Goal: Information Seeking & Learning: Learn about a topic

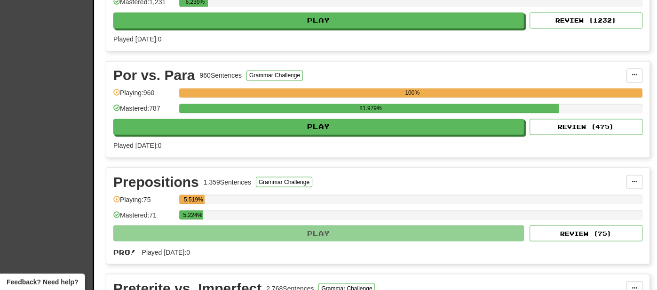
scroll to position [1025, 0]
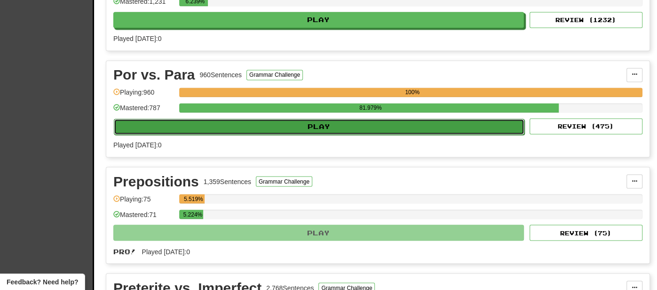
click at [341, 126] on button "Play" at bounding box center [319, 127] width 411 height 16
select select "**"
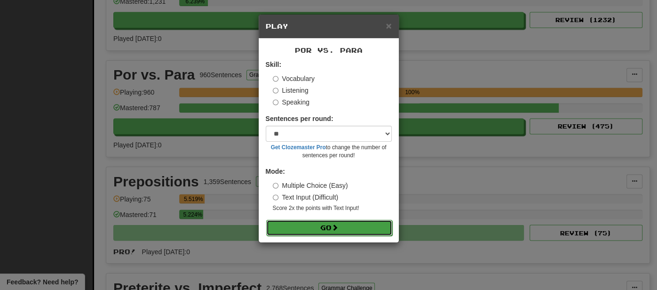
click at [321, 226] on button "Go" at bounding box center [329, 228] width 126 height 16
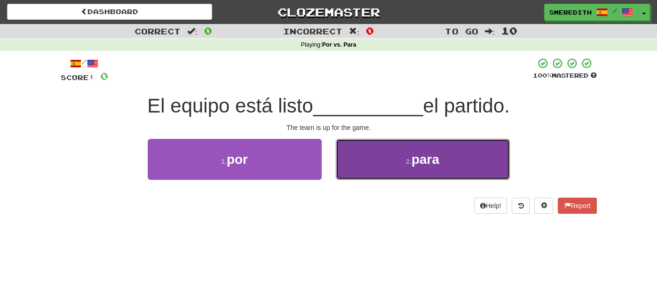
click at [419, 159] on span "para" at bounding box center [425, 159] width 28 height 15
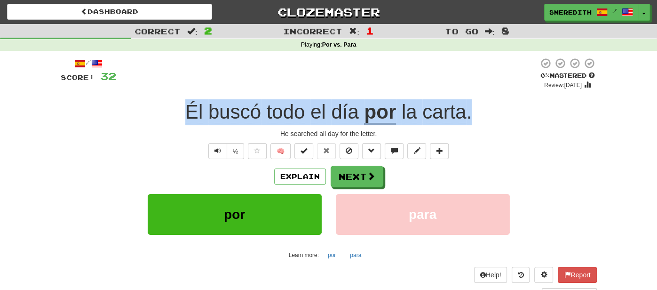
drag, startPoint x: 185, startPoint y: 112, endPoint x: 482, endPoint y: 116, distance: 296.8
click at [482, 116] on div "Él buscó todo el día por la carta ." at bounding box center [329, 112] width 536 height 26
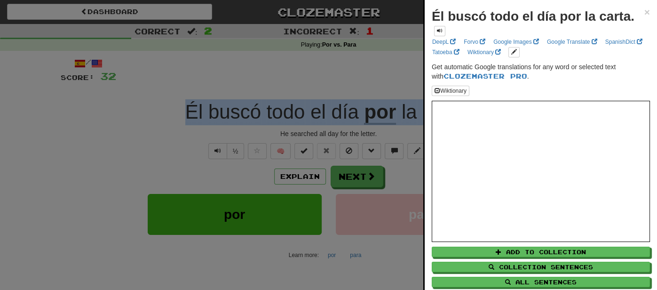
copy div "Él buscó todo el día por la carta ."
click at [647, 13] on span "×" at bounding box center [647, 12] width 6 height 11
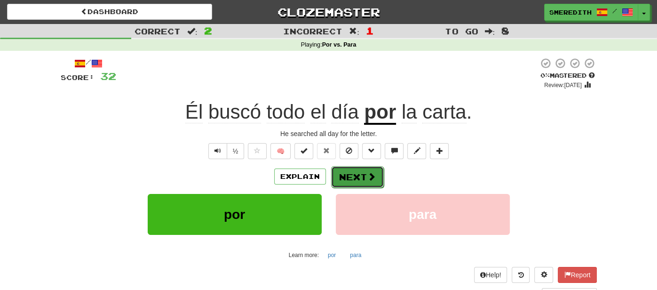
click at [367, 181] on span at bounding box center [371, 176] width 8 height 8
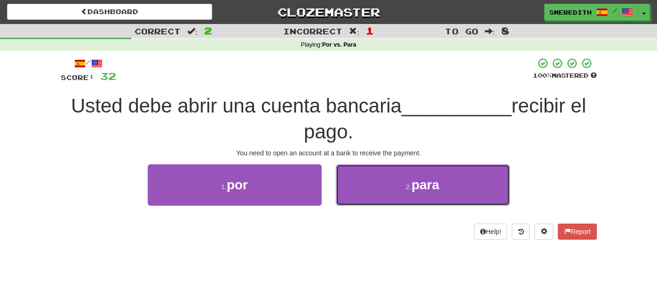
click at [366, 181] on button "2 . para" at bounding box center [423, 184] width 174 height 41
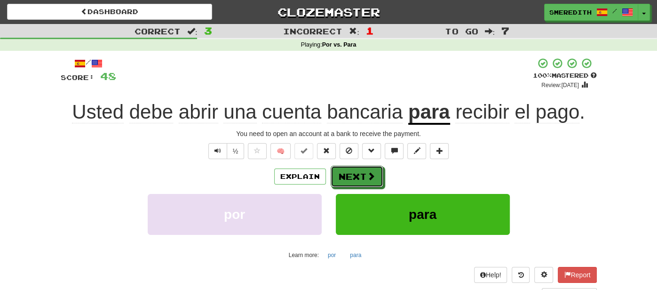
click at [367, 180] on span at bounding box center [371, 176] width 8 height 8
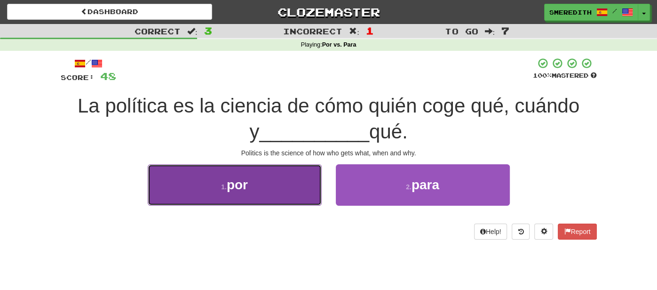
click at [307, 181] on button "1 . por" at bounding box center [235, 184] width 174 height 41
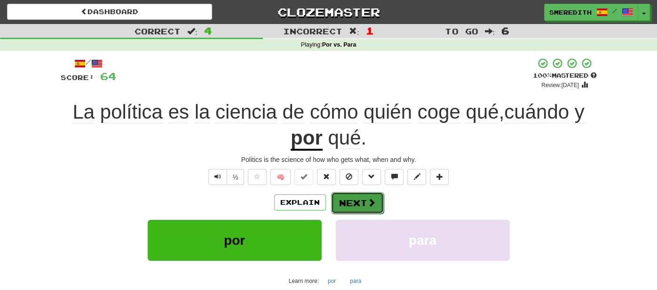
click at [349, 200] on button "Next" at bounding box center [357, 203] width 53 height 22
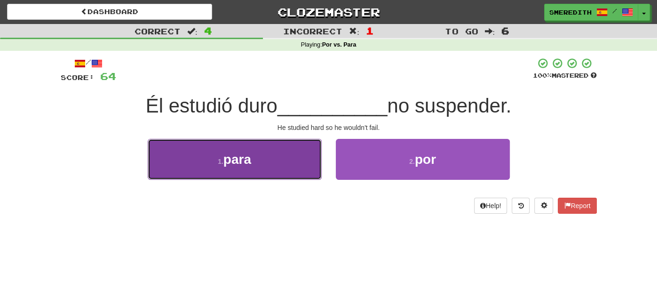
click at [287, 162] on button "1 . para" at bounding box center [235, 159] width 174 height 41
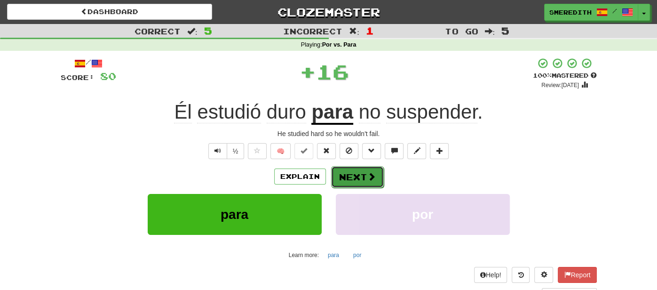
click at [361, 177] on button "Next" at bounding box center [357, 177] width 53 height 22
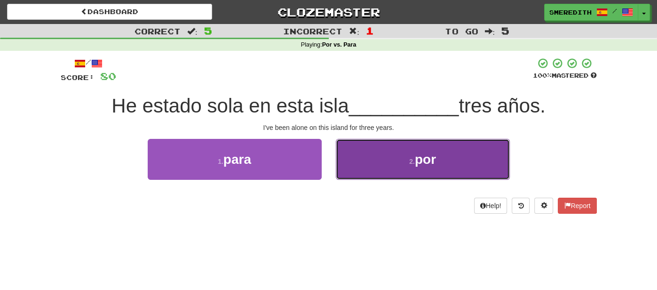
click at [371, 171] on button "2 . por" at bounding box center [423, 159] width 174 height 41
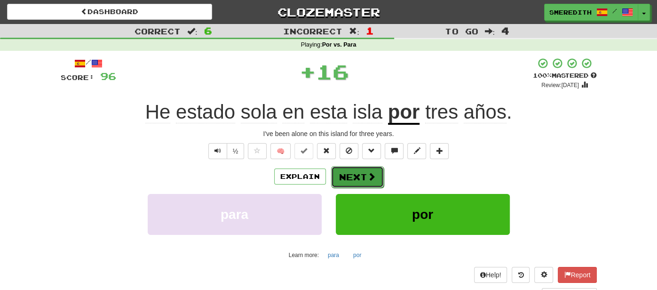
click at [362, 179] on button "Next" at bounding box center [357, 177] width 53 height 22
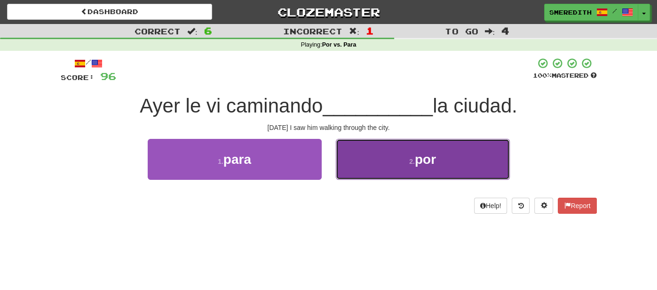
click at [371, 167] on button "2 . por" at bounding box center [423, 159] width 174 height 41
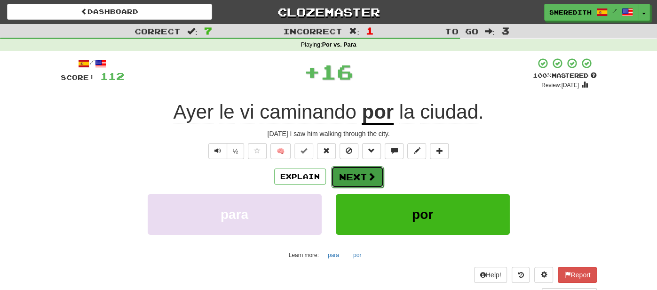
click at [358, 176] on button "Next" at bounding box center [357, 177] width 53 height 22
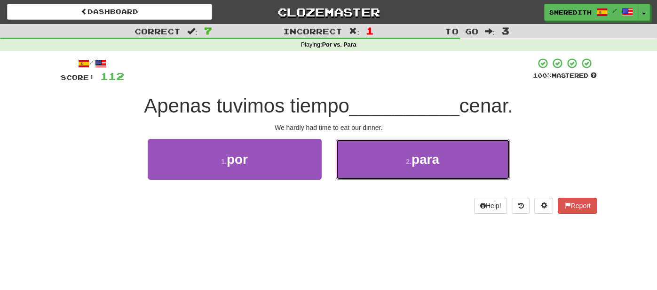
click at [358, 176] on button "2 . para" at bounding box center [423, 159] width 174 height 41
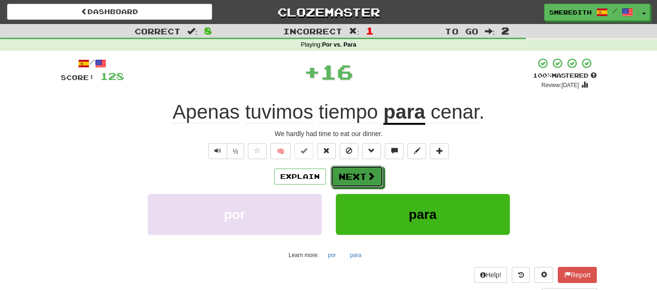
click at [358, 176] on button "Next" at bounding box center [357, 177] width 53 height 22
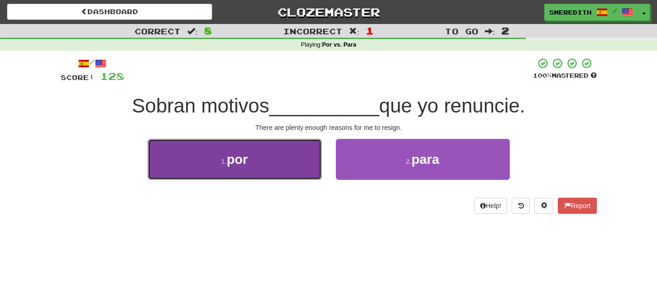
click at [279, 164] on button "1 . por" at bounding box center [235, 159] width 174 height 41
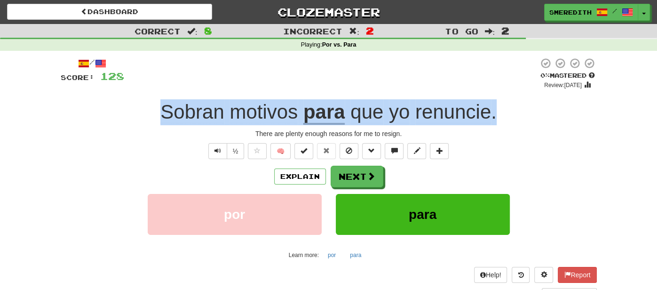
drag, startPoint x: 160, startPoint y: 111, endPoint x: 567, endPoint y: 107, distance: 406.8
click at [567, 107] on div "Sobran motivos para que yo renuncie ." at bounding box center [329, 112] width 536 height 26
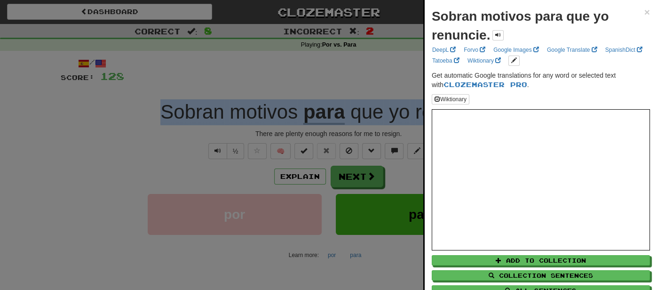
copy div "Sobran motivos para que yo renuncie ."
click at [648, 11] on span "×" at bounding box center [647, 12] width 6 height 11
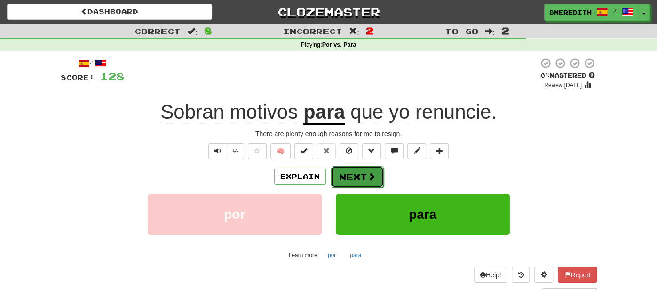
click at [362, 177] on button "Next" at bounding box center [357, 177] width 53 height 22
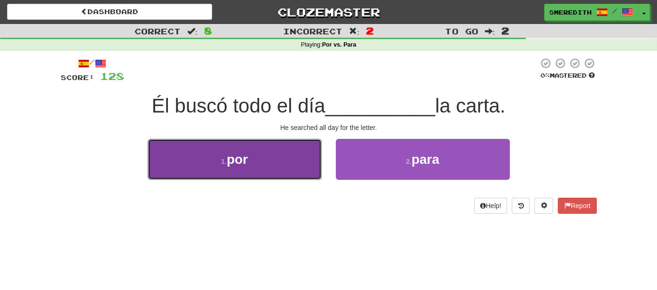
click at [287, 157] on button "1 . por" at bounding box center [235, 159] width 174 height 41
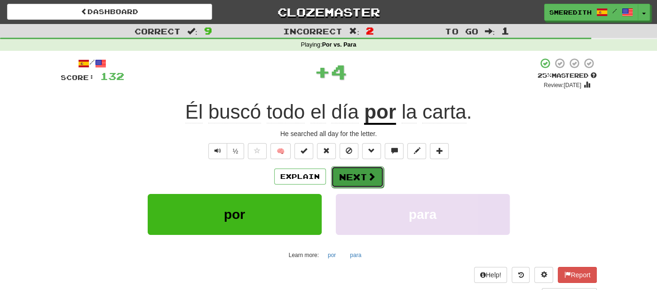
click at [363, 174] on button "Next" at bounding box center [357, 177] width 53 height 22
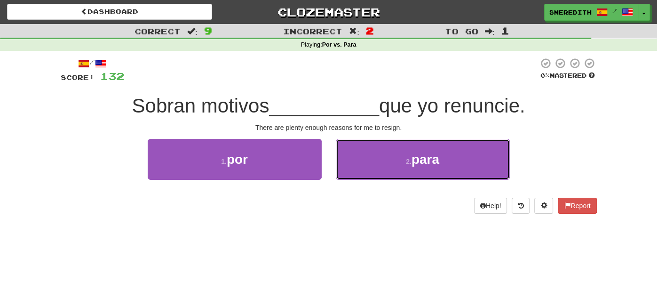
click at [363, 174] on button "2 . para" at bounding box center [423, 159] width 174 height 41
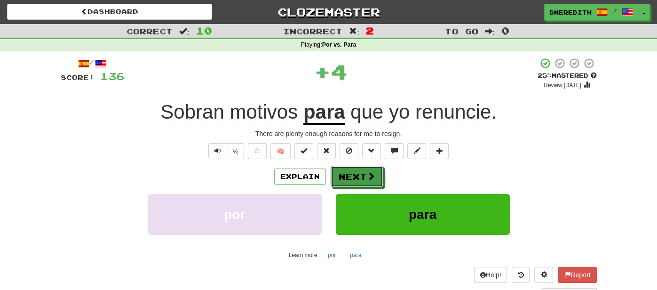
click at [363, 174] on button "Next" at bounding box center [357, 177] width 53 height 22
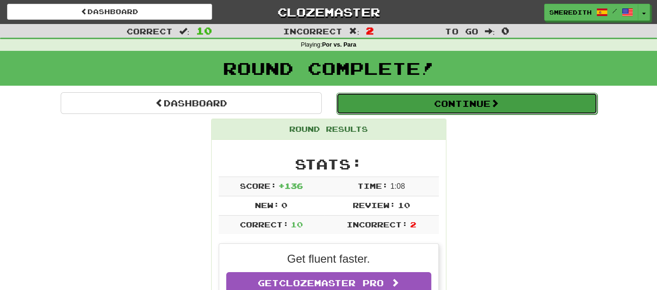
click at [417, 108] on button "Continue" at bounding box center [466, 104] width 261 height 22
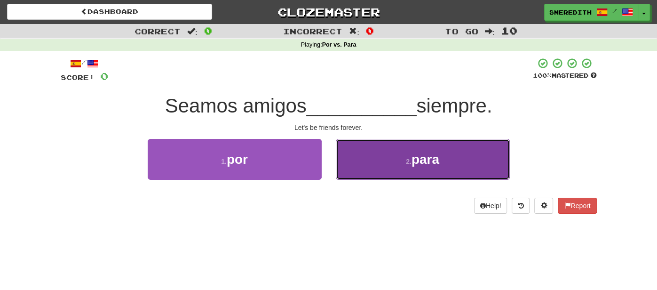
click at [361, 165] on button "2 . para" at bounding box center [423, 159] width 174 height 41
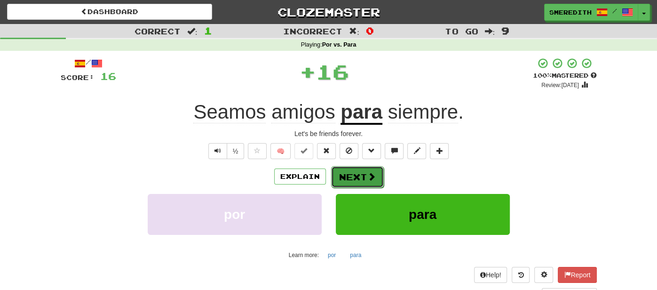
click at [356, 175] on button "Next" at bounding box center [357, 177] width 53 height 22
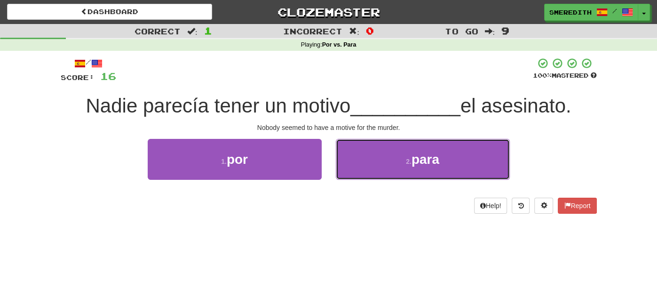
click at [356, 175] on button "2 . para" at bounding box center [423, 159] width 174 height 41
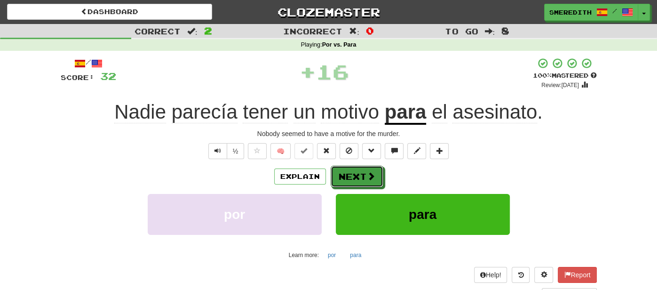
click at [356, 175] on button "Next" at bounding box center [357, 177] width 53 height 22
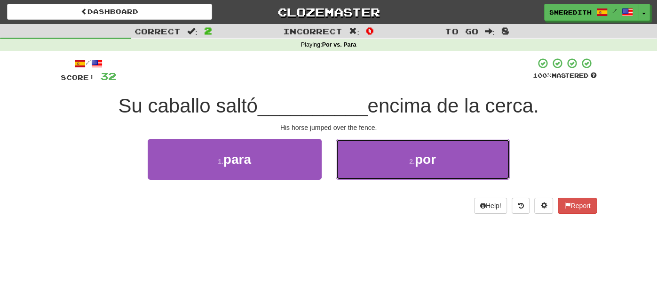
click at [356, 175] on button "2 . por" at bounding box center [423, 159] width 174 height 41
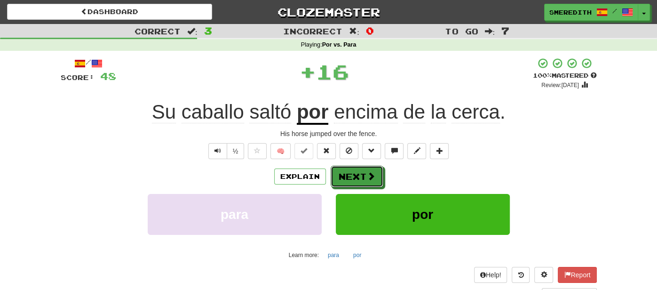
click at [356, 175] on button "Next" at bounding box center [357, 177] width 53 height 22
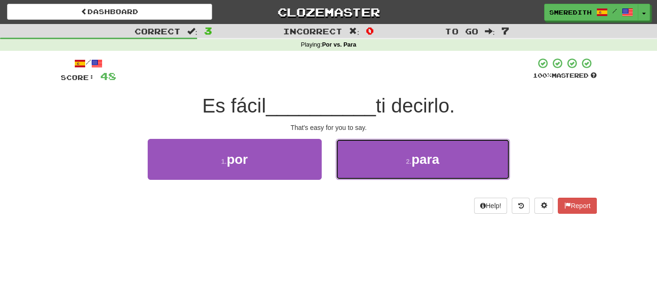
click at [356, 175] on button "2 . para" at bounding box center [423, 159] width 174 height 41
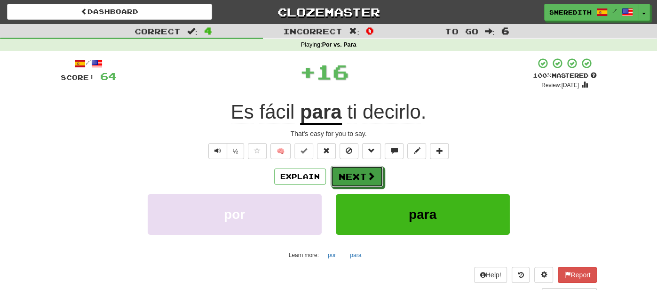
click at [356, 175] on button "Next" at bounding box center [357, 177] width 53 height 22
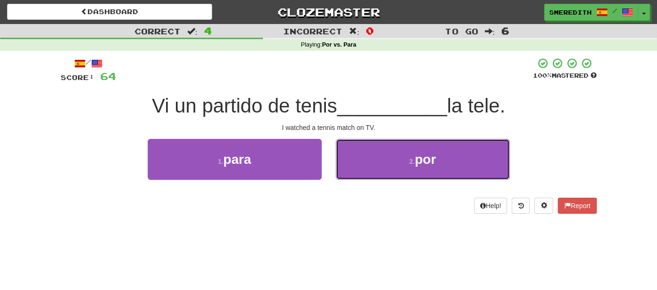
click at [356, 175] on button "2 . por" at bounding box center [423, 159] width 174 height 41
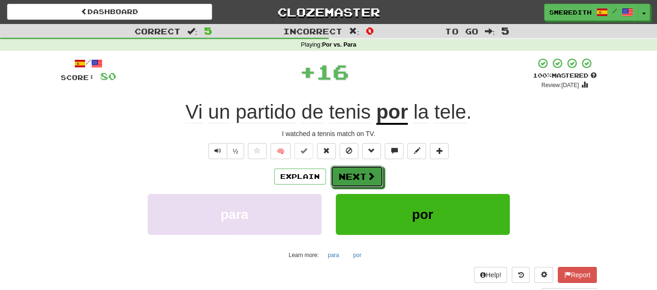
click at [356, 175] on button "Next" at bounding box center [357, 177] width 53 height 22
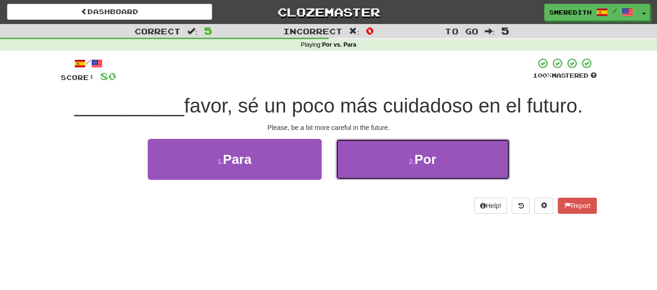
click at [356, 175] on button "2 . Por" at bounding box center [423, 159] width 174 height 41
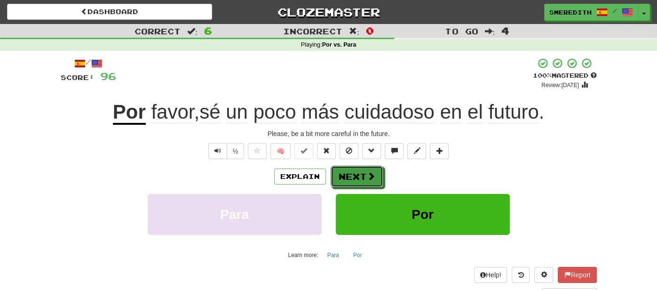
click at [356, 175] on button "Next" at bounding box center [357, 177] width 53 height 22
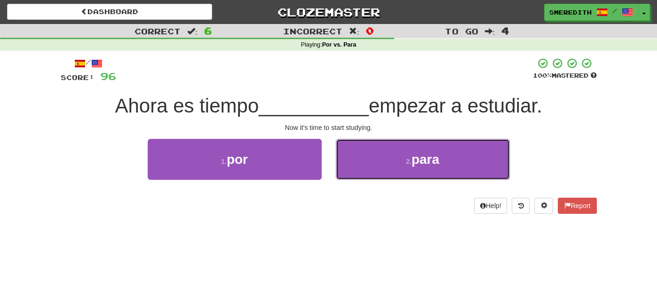
click at [356, 175] on button "2 . para" at bounding box center [423, 159] width 174 height 41
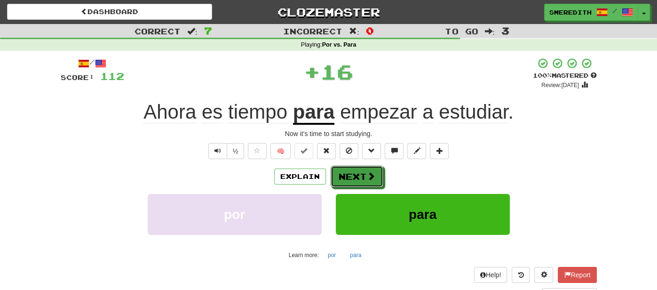
click at [356, 175] on button "Next" at bounding box center [357, 177] width 53 height 22
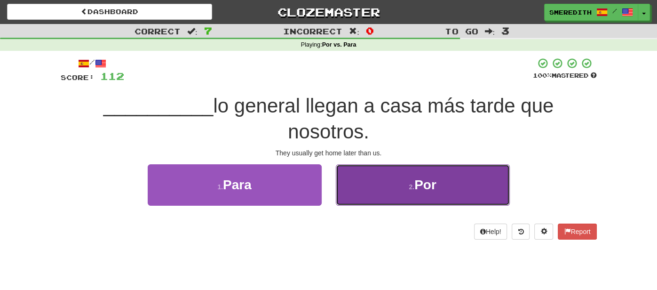
click at [349, 176] on button "2 . Por" at bounding box center [423, 184] width 174 height 41
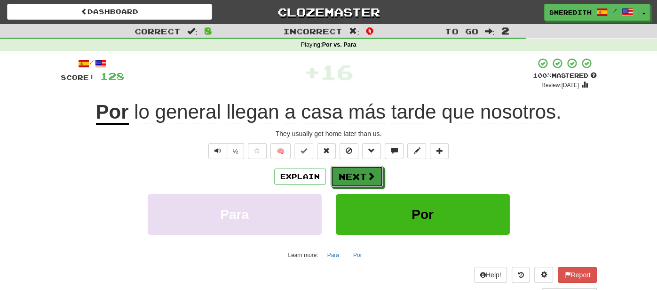
click at [349, 176] on button "Next" at bounding box center [357, 177] width 53 height 22
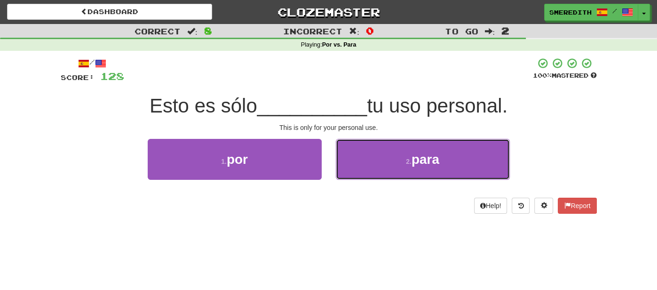
click at [349, 176] on button "2 . para" at bounding box center [423, 159] width 174 height 41
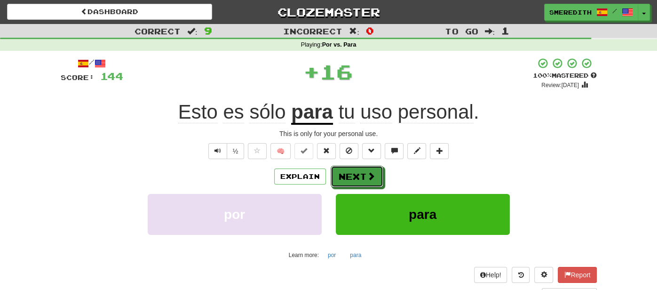
click at [349, 176] on button "Next" at bounding box center [357, 177] width 53 height 22
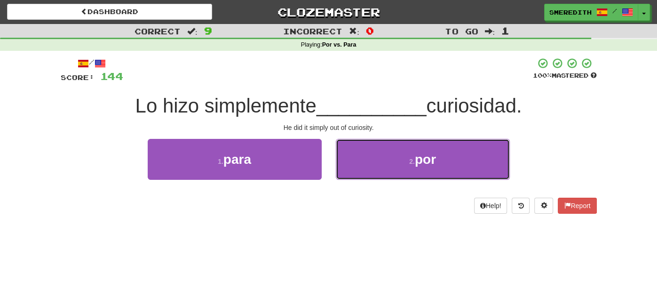
click at [349, 176] on button "2 . por" at bounding box center [423, 159] width 174 height 41
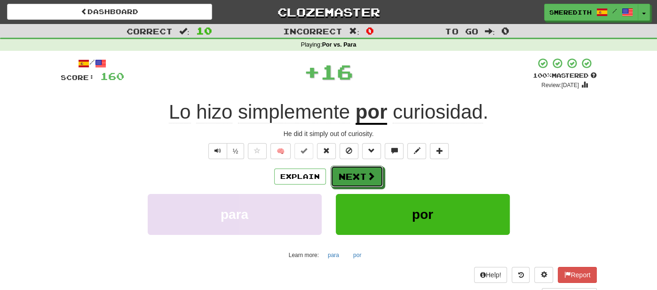
click at [349, 176] on button "Next" at bounding box center [357, 177] width 53 height 22
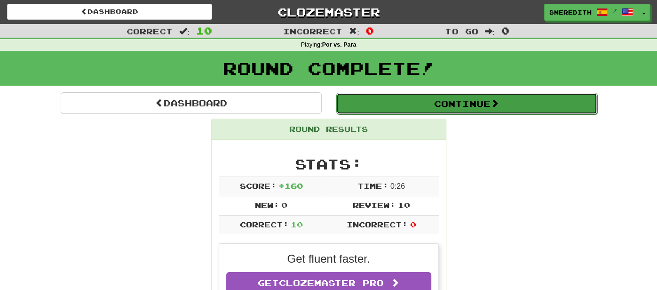
click at [357, 112] on button "Continue" at bounding box center [466, 104] width 261 height 22
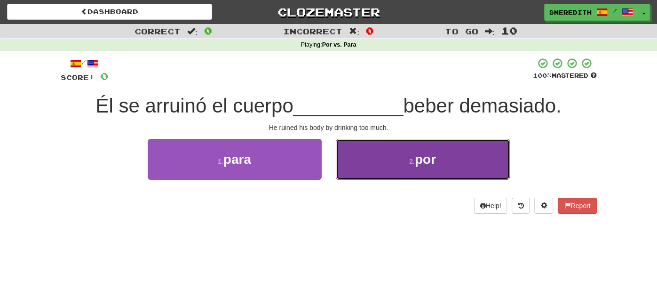
click at [353, 156] on button "2 . por" at bounding box center [423, 159] width 174 height 41
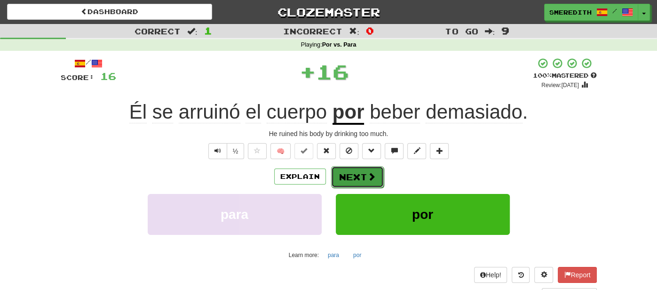
click at [339, 176] on button "Next" at bounding box center [357, 177] width 53 height 22
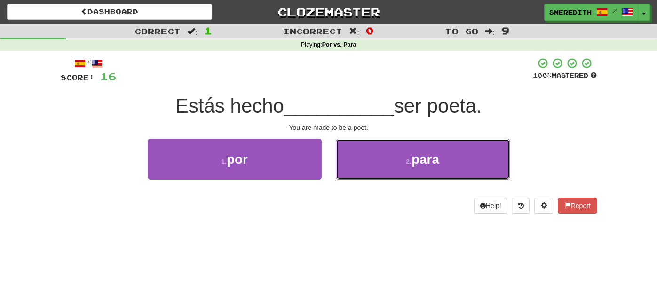
click at [339, 176] on button "2 . para" at bounding box center [423, 159] width 174 height 41
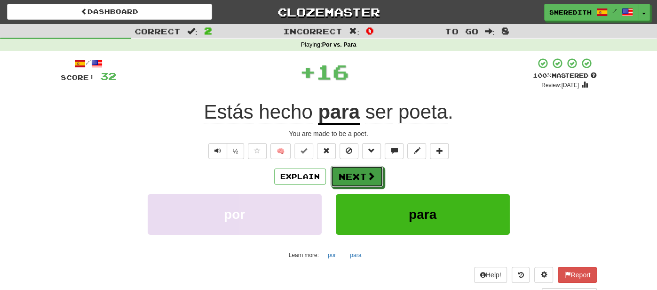
click at [339, 176] on button "Next" at bounding box center [357, 177] width 53 height 22
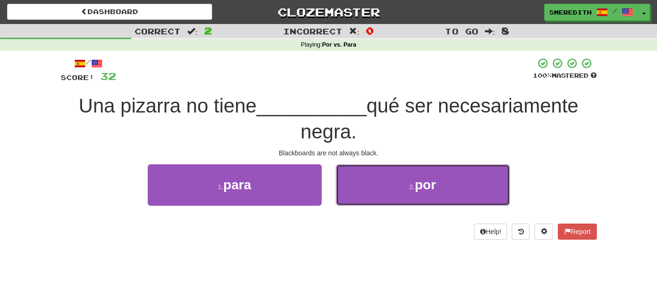
click at [339, 176] on button "2 . por" at bounding box center [423, 184] width 174 height 41
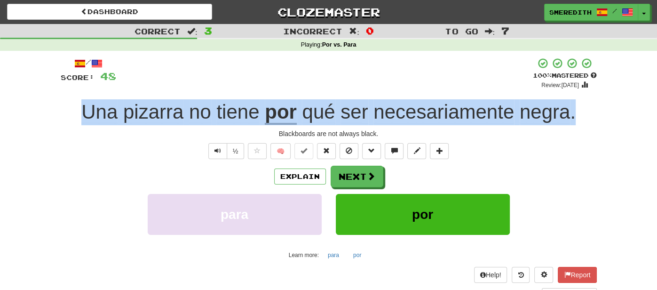
drag, startPoint x: 81, startPoint y: 112, endPoint x: 582, endPoint y: 117, distance: 500.8
click at [582, 117] on div "Una pizarra no tiene por qué ser necesariamente negra ." at bounding box center [329, 112] width 536 height 26
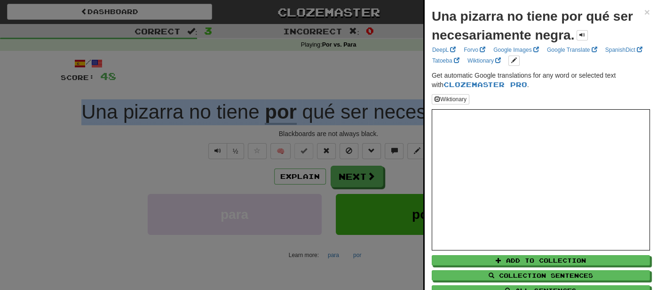
copy div "Una pizarra no tiene por qué ser necesariamente negra ."
click at [647, 13] on span "×" at bounding box center [647, 12] width 6 height 11
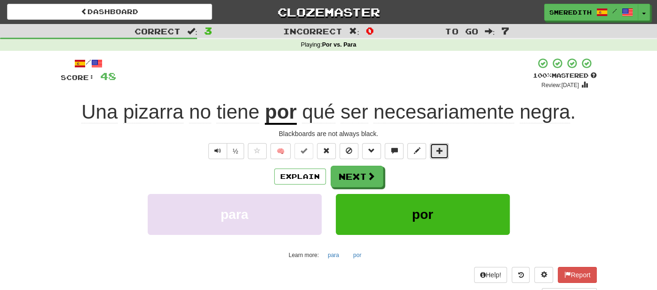
click at [438, 149] on span at bounding box center [439, 150] width 7 height 7
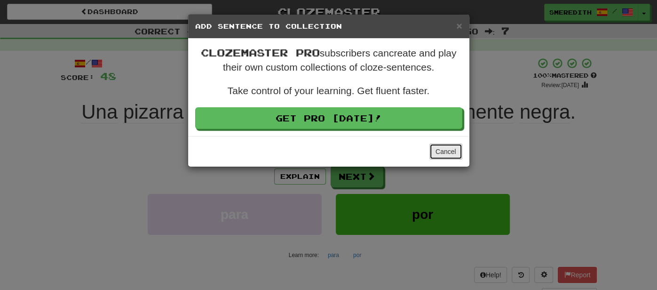
click at [452, 147] on button "Cancel" at bounding box center [445, 151] width 33 height 16
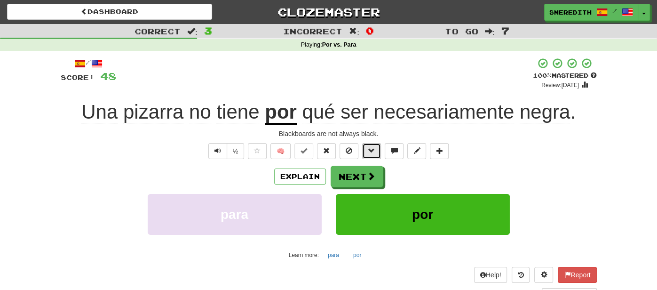
click at [370, 150] on span at bounding box center [371, 150] width 7 height 7
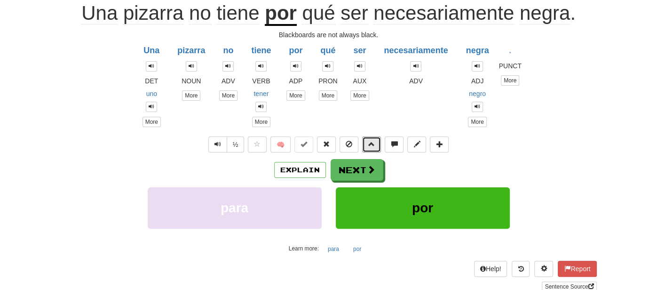
scroll to position [100, 0]
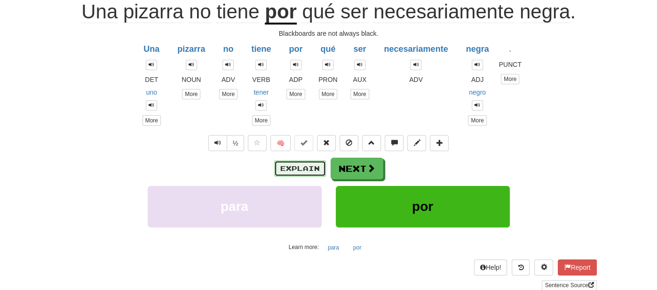
click at [301, 165] on button "Explain" at bounding box center [300, 168] width 52 height 16
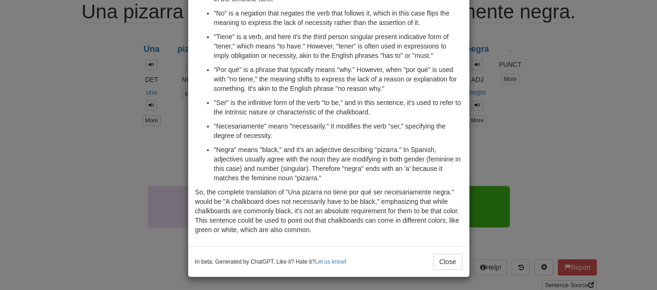
scroll to position [103, 0]
click at [449, 260] on button "Close" at bounding box center [447, 262] width 29 height 16
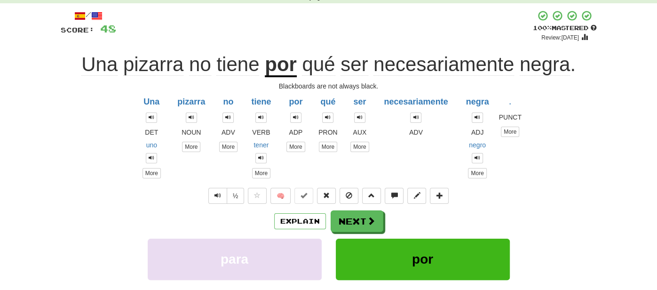
scroll to position [0, 0]
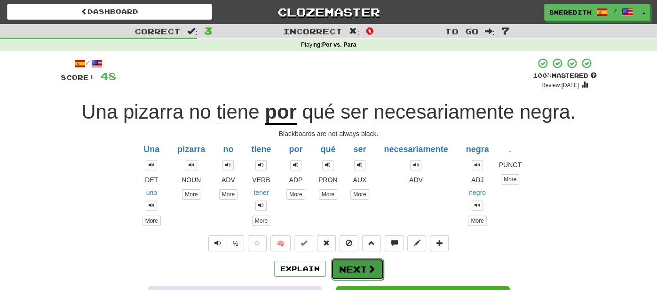
click at [347, 269] on button "Next" at bounding box center [357, 269] width 53 height 22
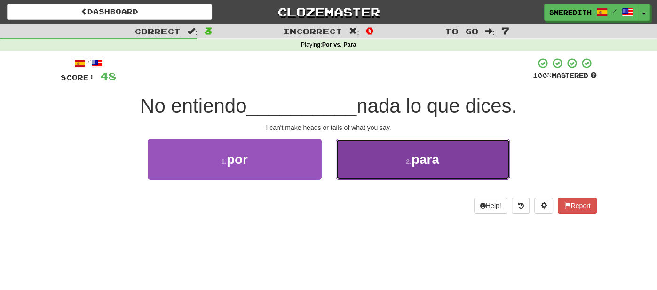
click at [366, 157] on button "2 . para" at bounding box center [423, 159] width 174 height 41
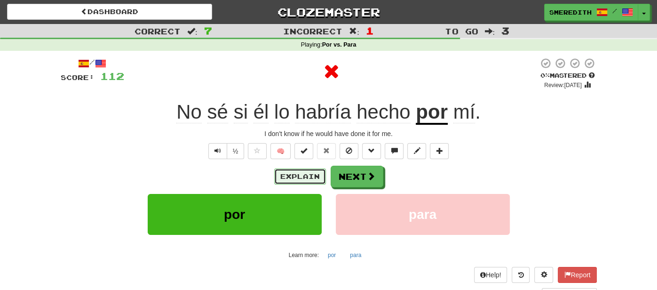
click at [288, 181] on button "Explain" at bounding box center [300, 176] width 52 height 16
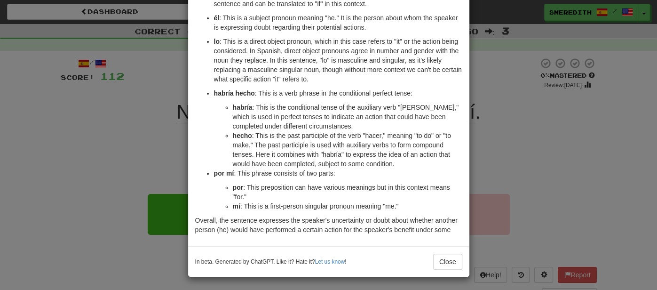
scroll to position [150, 0]
click at [447, 260] on button "Close" at bounding box center [447, 261] width 29 height 16
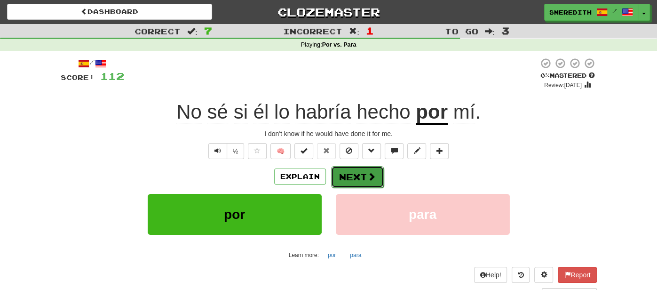
click at [343, 175] on button "Next" at bounding box center [357, 177] width 53 height 22
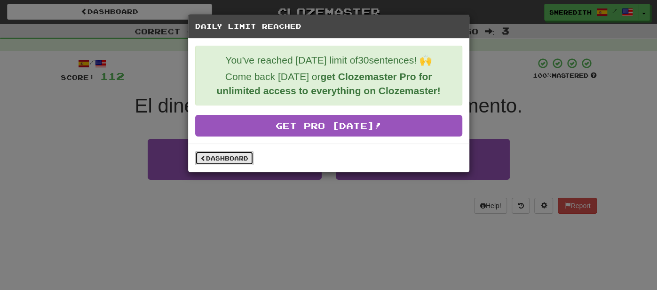
click at [234, 156] on link "Dashboard" at bounding box center [224, 158] width 58 height 14
